Goal: Navigation & Orientation: Find specific page/section

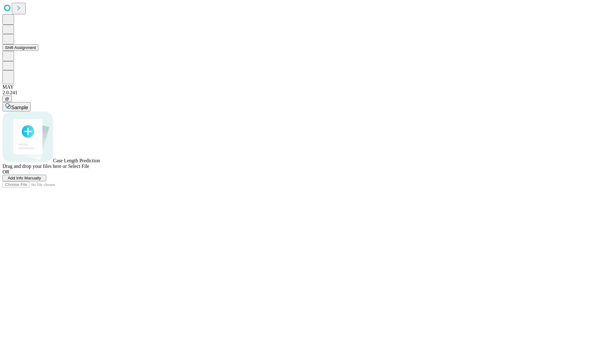
click at [38, 51] on button "Shift Assignment" at bounding box center [20, 47] width 36 height 7
